Goal: Task Accomplishment & Management: Complete application form

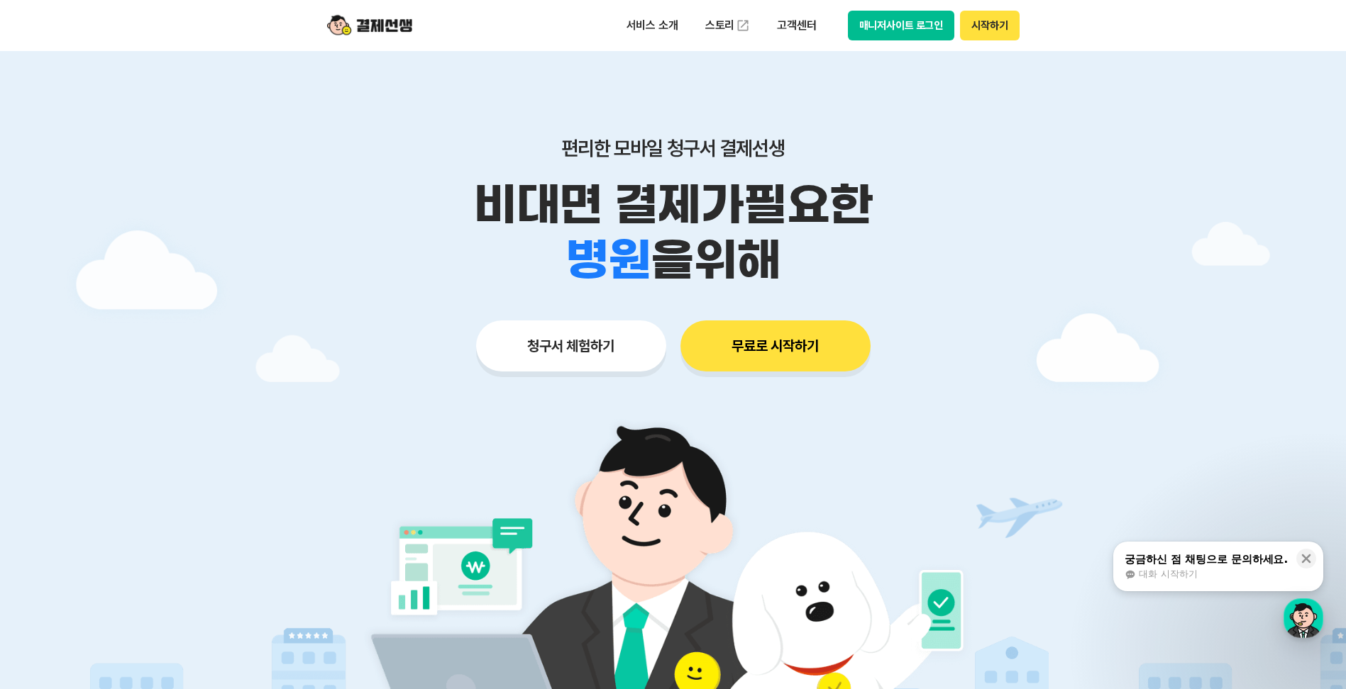
click at [994, 23] on button "시작하기" at bounding box center [989, 26] width 59 height 30
click at [594, 352] on button "청구서 체험하기" at bounding box center [571, 346] width 190 height 51
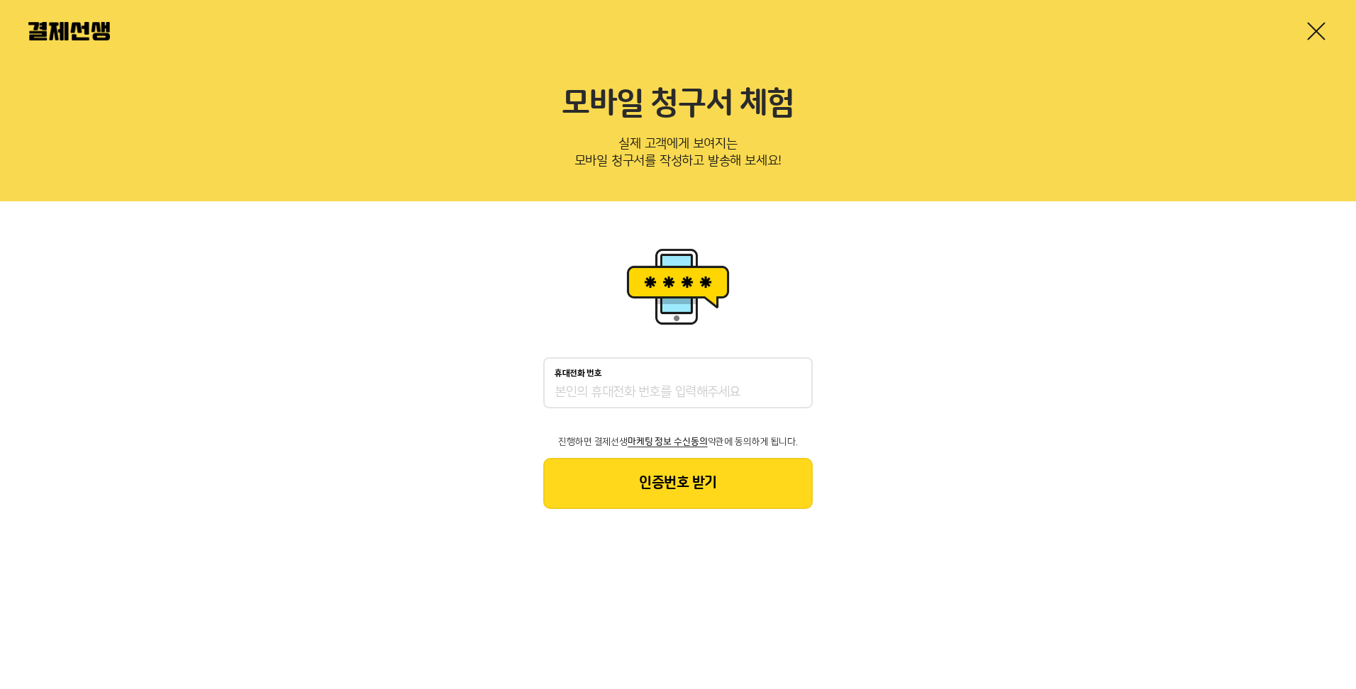
click at [648, 396] on input "휴대전화 번호" at bounding box center [678, 392] width 247 height 17
type input "01076630099"
click at [727, 470] on button "인증번호 받기" at bounding box center [678, 483] width 270 height 51
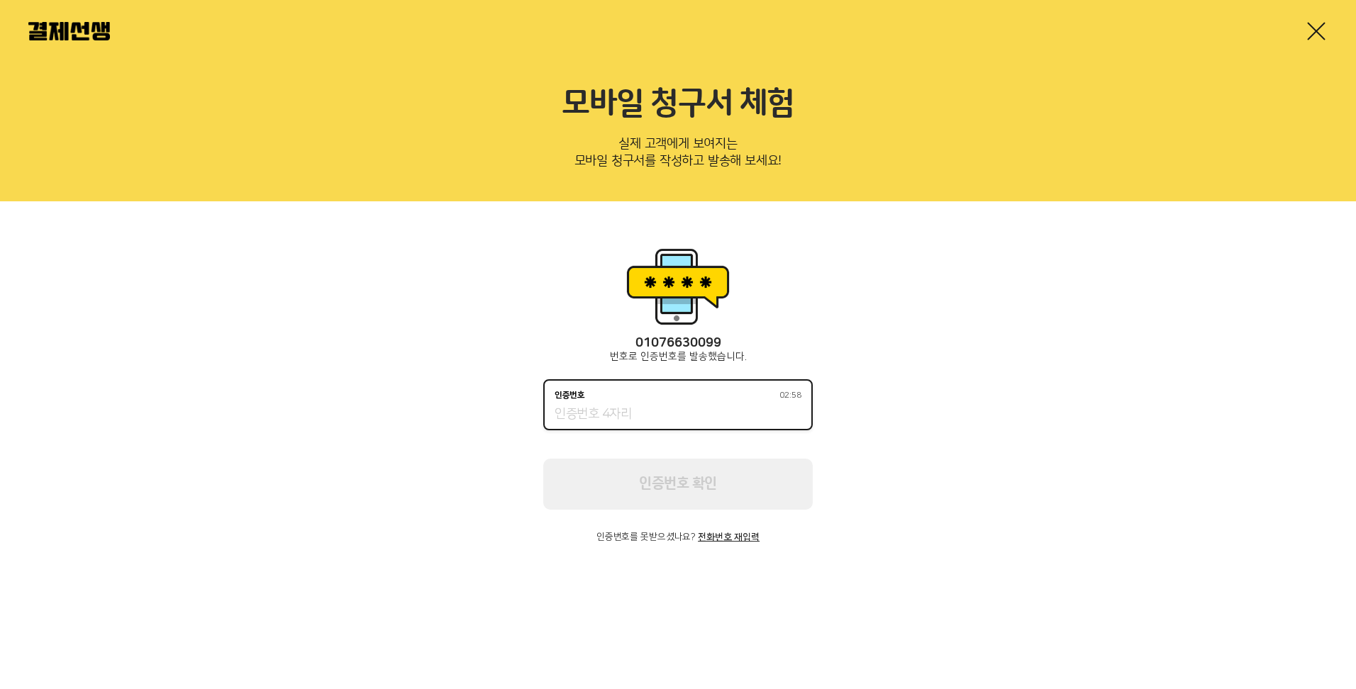
click at [672, 416] on input "인증번호 02:58" at bounding box center [678, 414] width 247 height 17
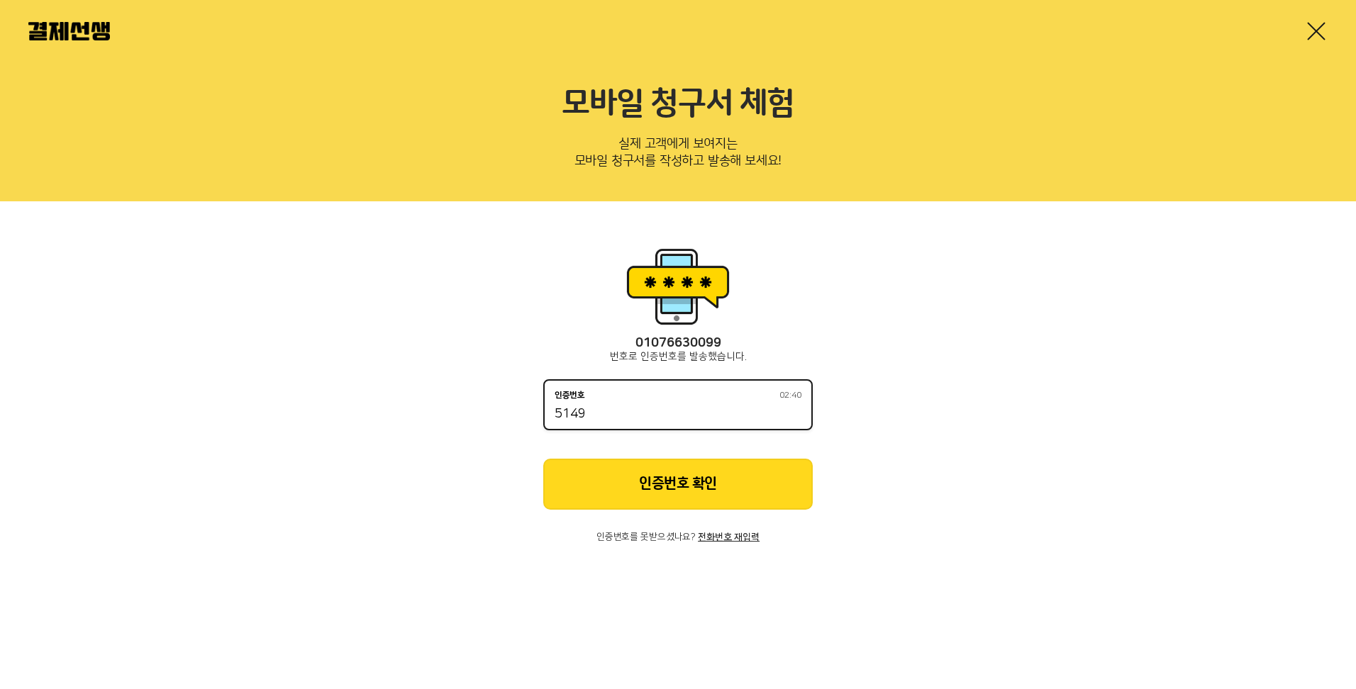
type input "5149"
click at [734, 485] on button "인증번호 확인" at bounding box center [678, 484] width 270 height 51
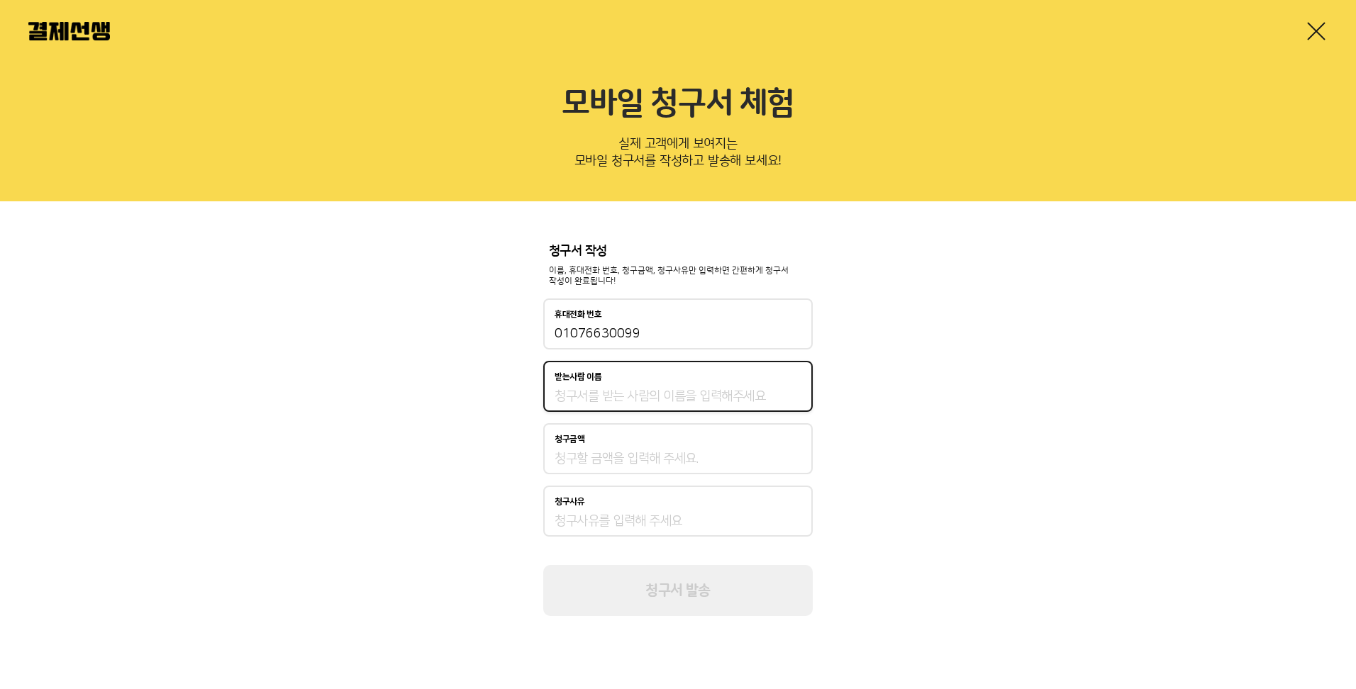
click at [672, 399] on input "받는사람 이름" at bounding box center [678, 396] width 247 height 17
type input "[PERSON_NAME]"
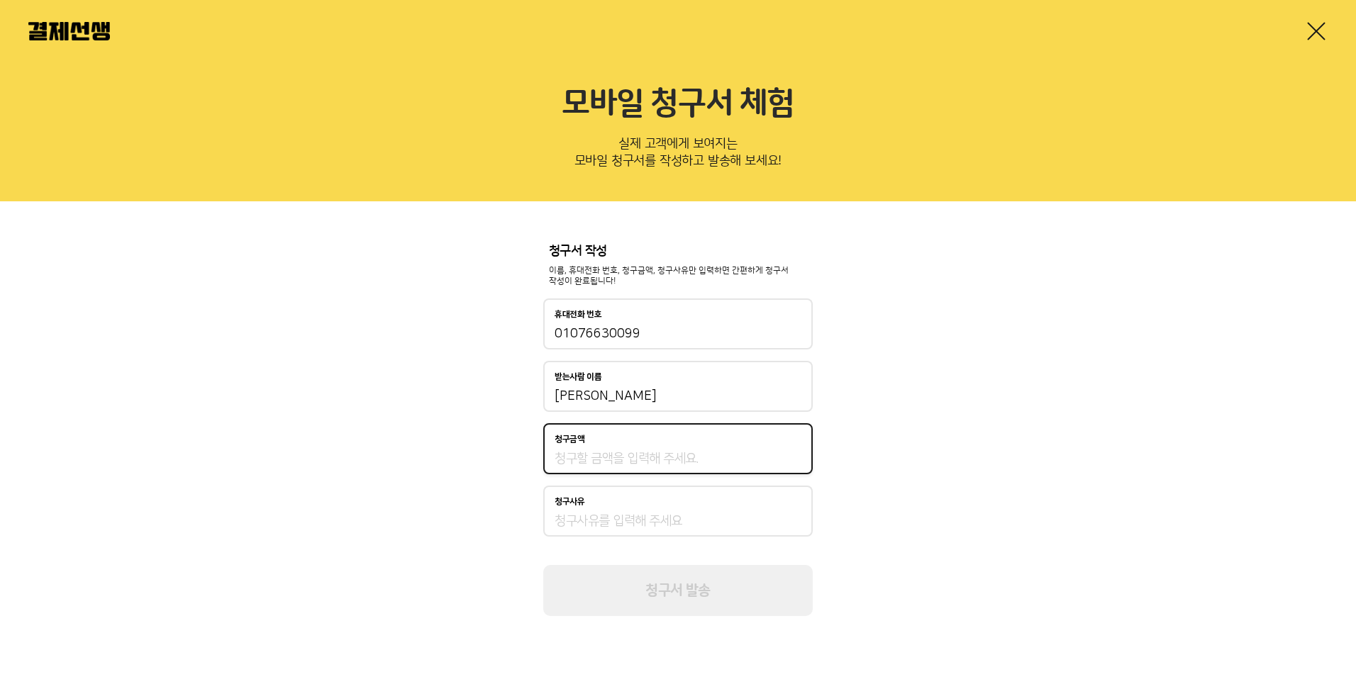
click at [603, 463] on input "청구금액" at bounding box center [678, 458] width 247 height 17
type input "240,000"
click at [592, 524] on input "청구사유" at bounding box center [678, 521] width 247 height 17
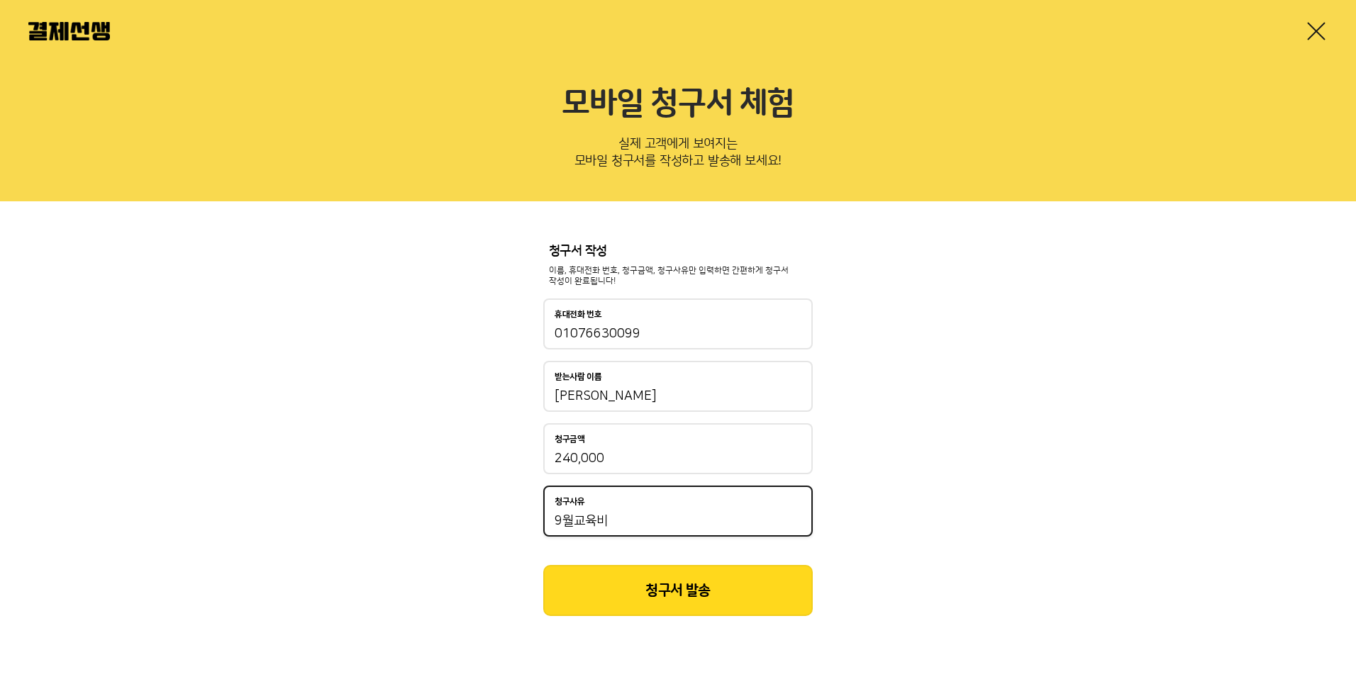
type input "9월교육비"
click at [736, 589] on button "청구서 발송" at bounding box center [678, 590] width 270 height 51
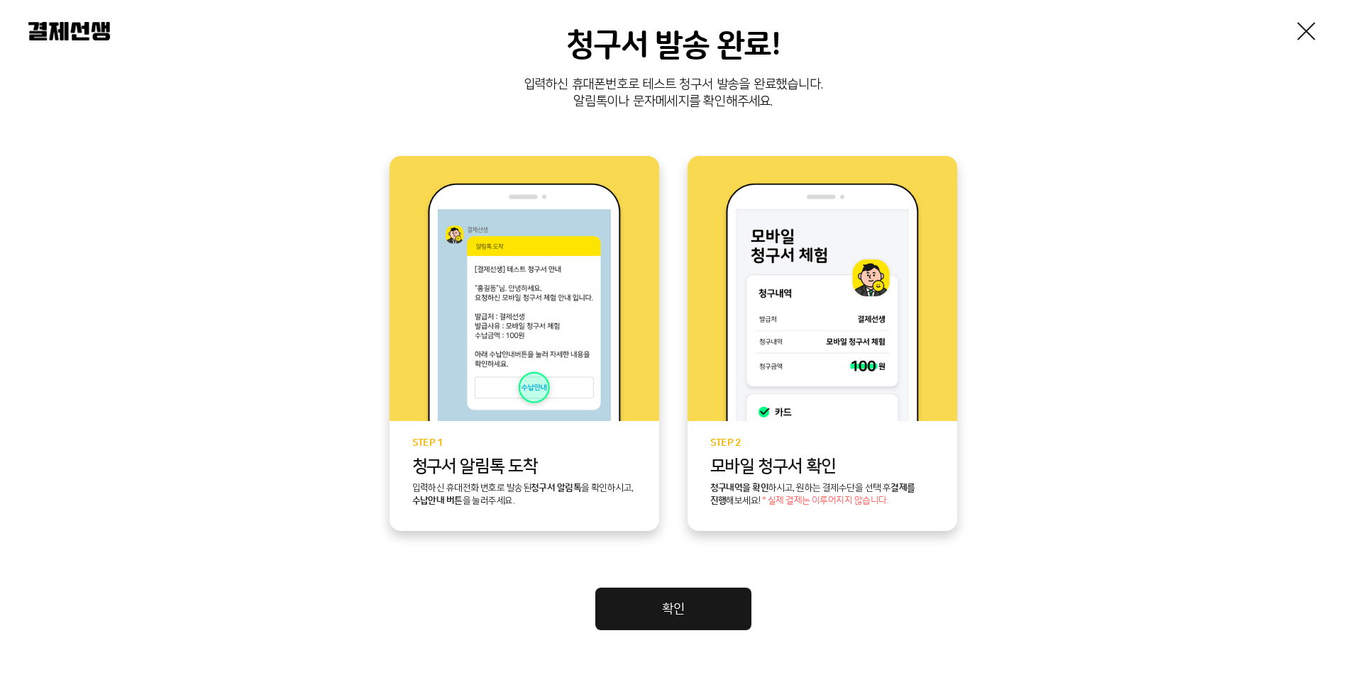
scroll to position [213, 0]
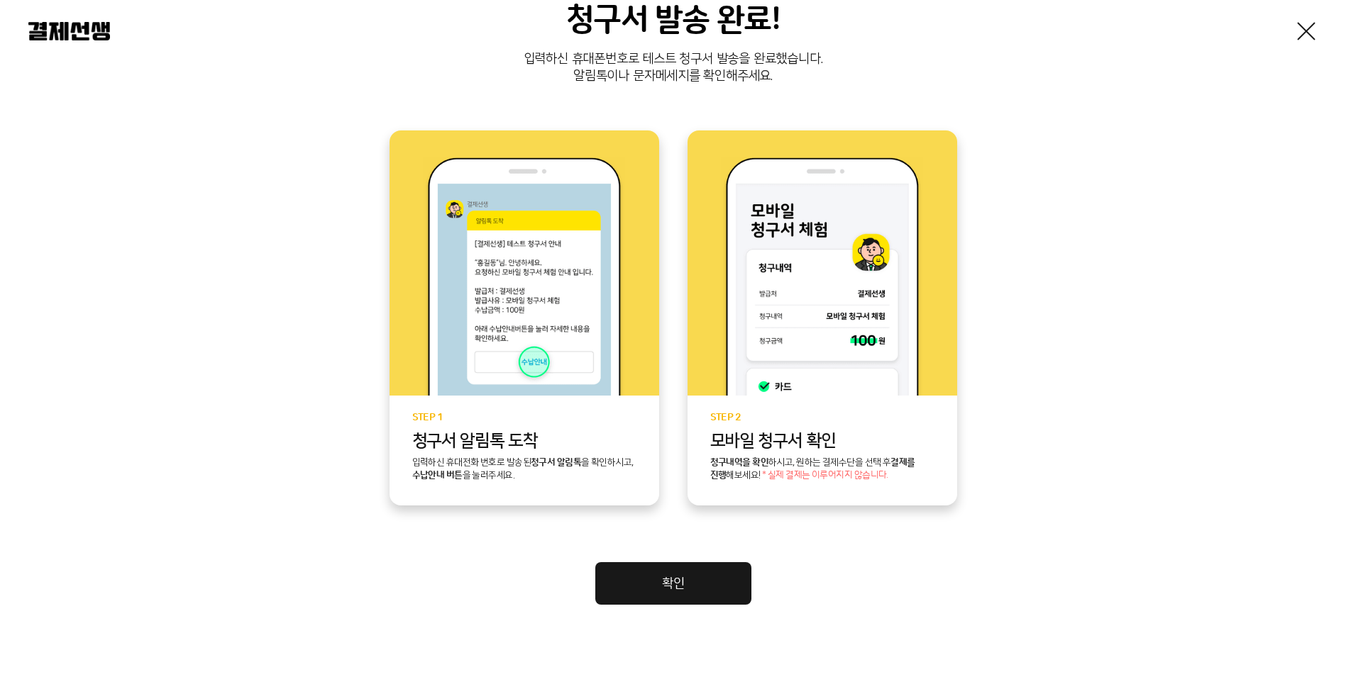
click at [662, 578] on link "확인" at bounding box center [673, 583] width 156 height 43
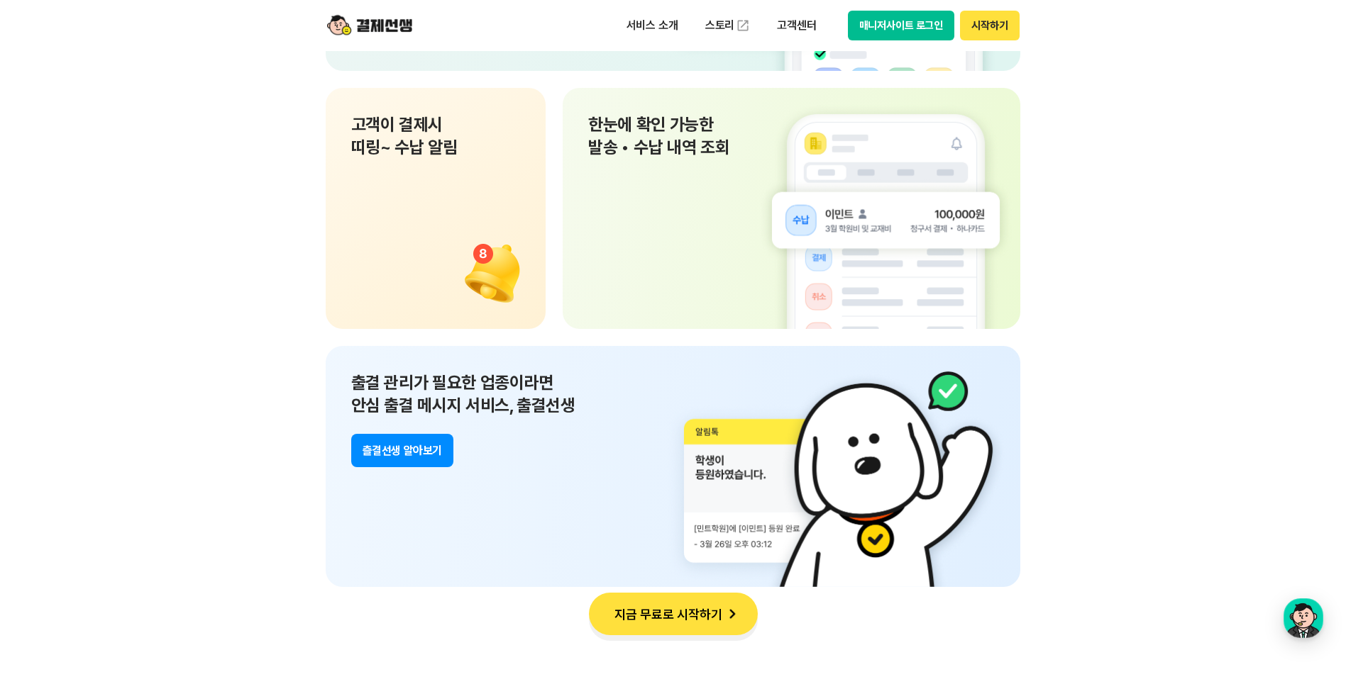
scroll to position [10001, 0]
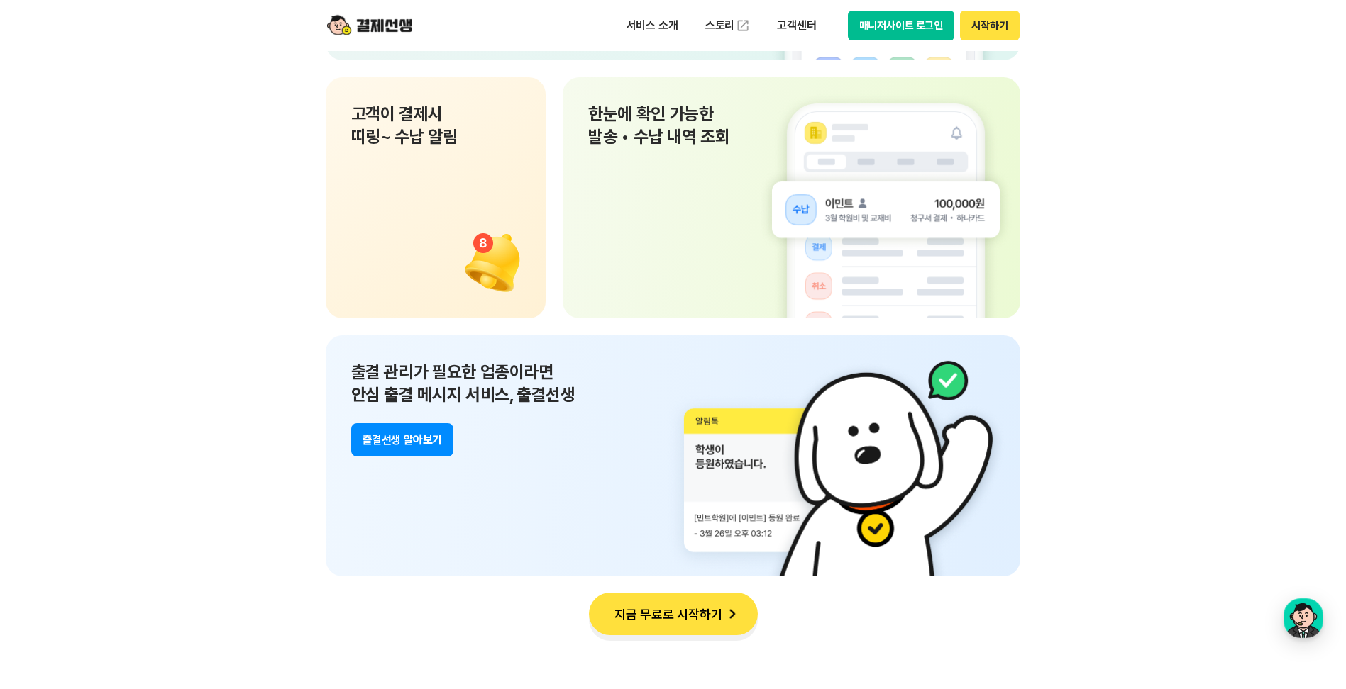
click at [395, 436] on button "츨결선생 알아보기" at bounding box center [402, 439] width 102 height 33
